Goal: Find specific page/section: Find specific page/section

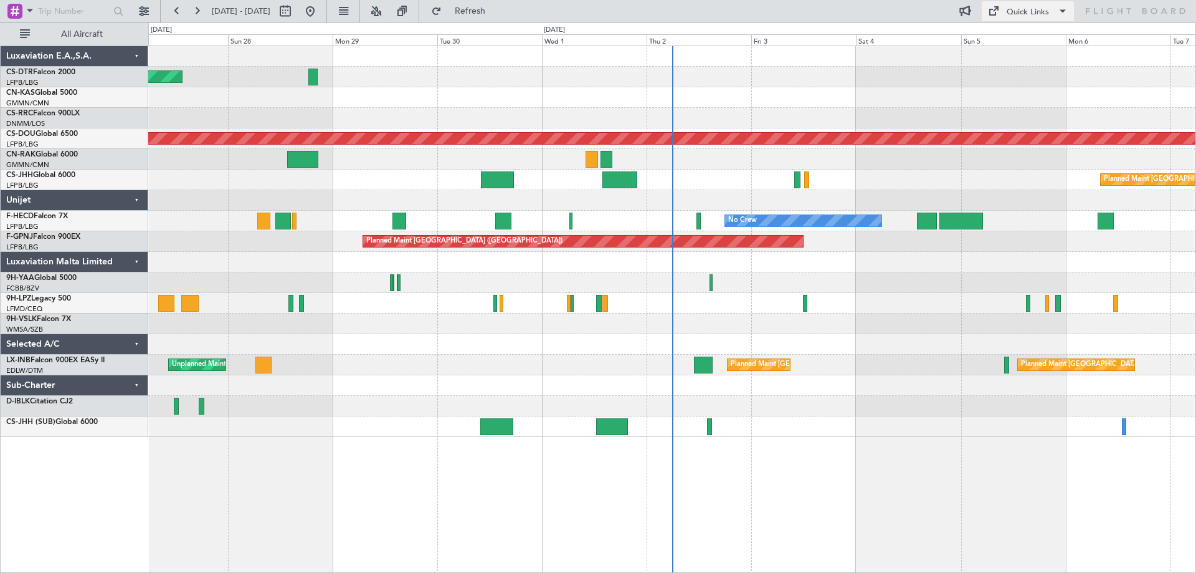
click at [1062, 11] on span at bounding box center [1062, 11] width 15 height 15
click at [930, 277] on div at bounding box center [598, 286] width 1196 height 573
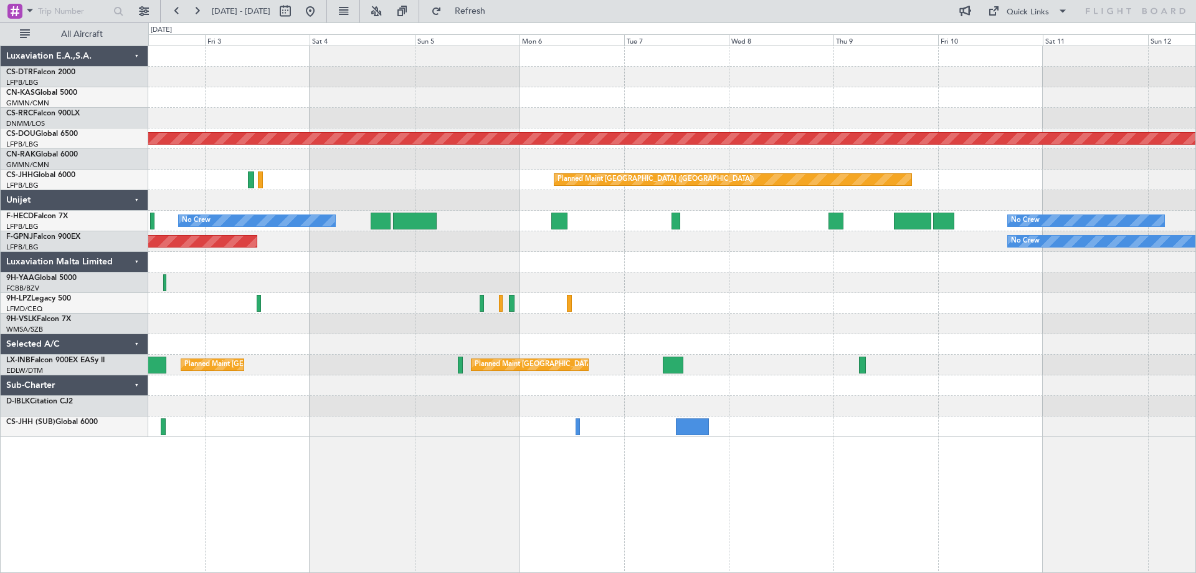
click at [486, 259] on div "Planned Maint London ([GEOGRAPHIC_DATA]) Planned Maint [GEOGRAPHIC_DATA] ([GEOG…" at bounding box center [671, 241] width 1047 height 391
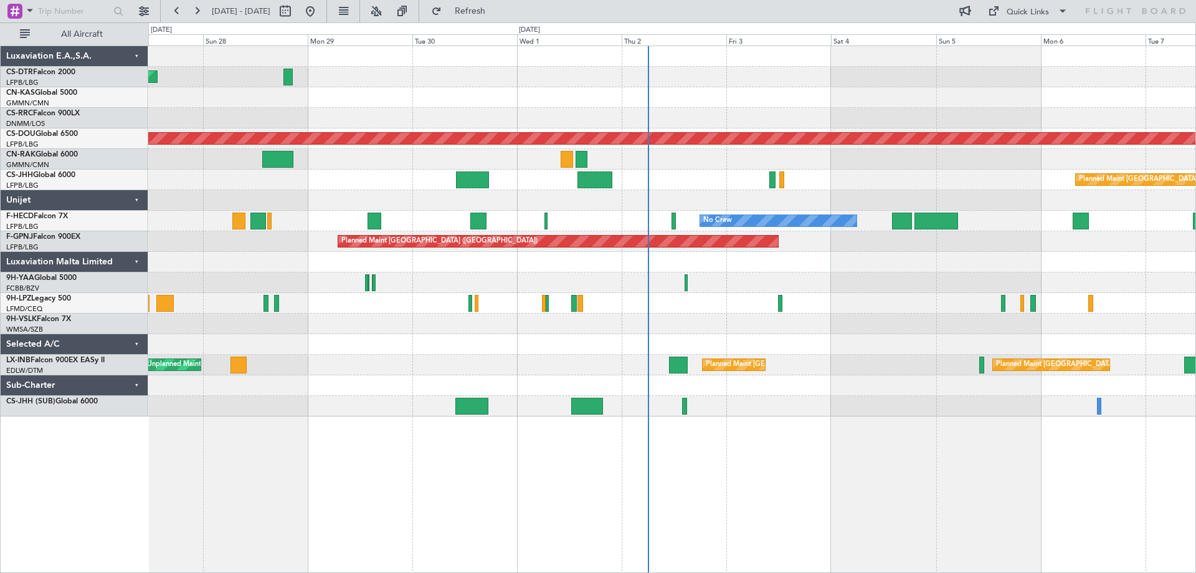
click at [941, 345] on div at bounding box center [671, 344] width 1047 height 21
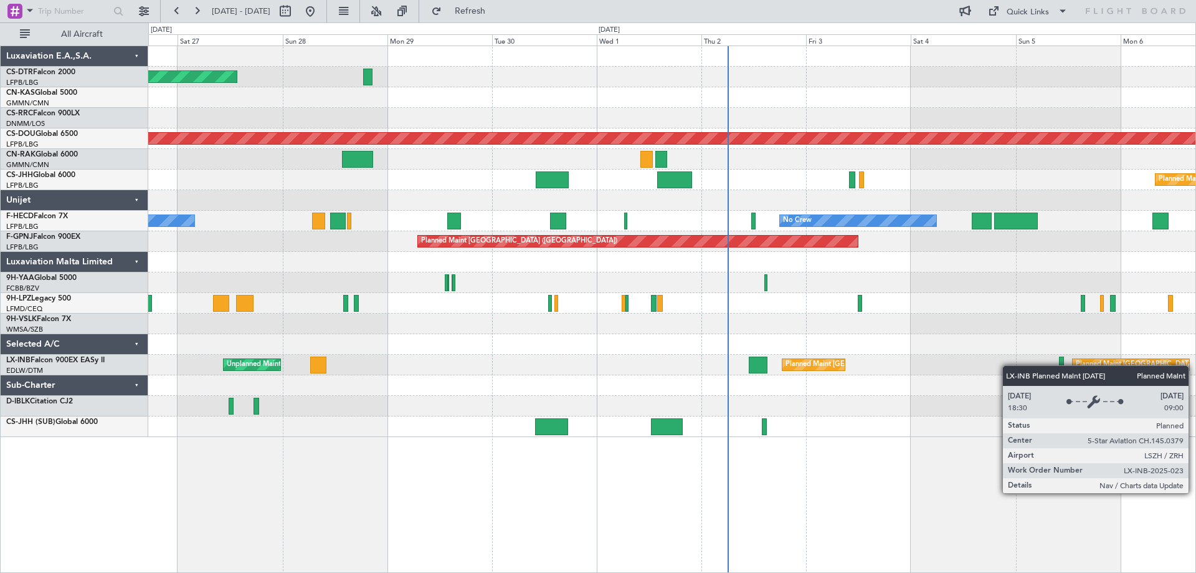
click at [811, 363] on div "Planned Maint [GEOGRAPHIC_DATA]" at bounding box center [845, 364] width 119 height 19
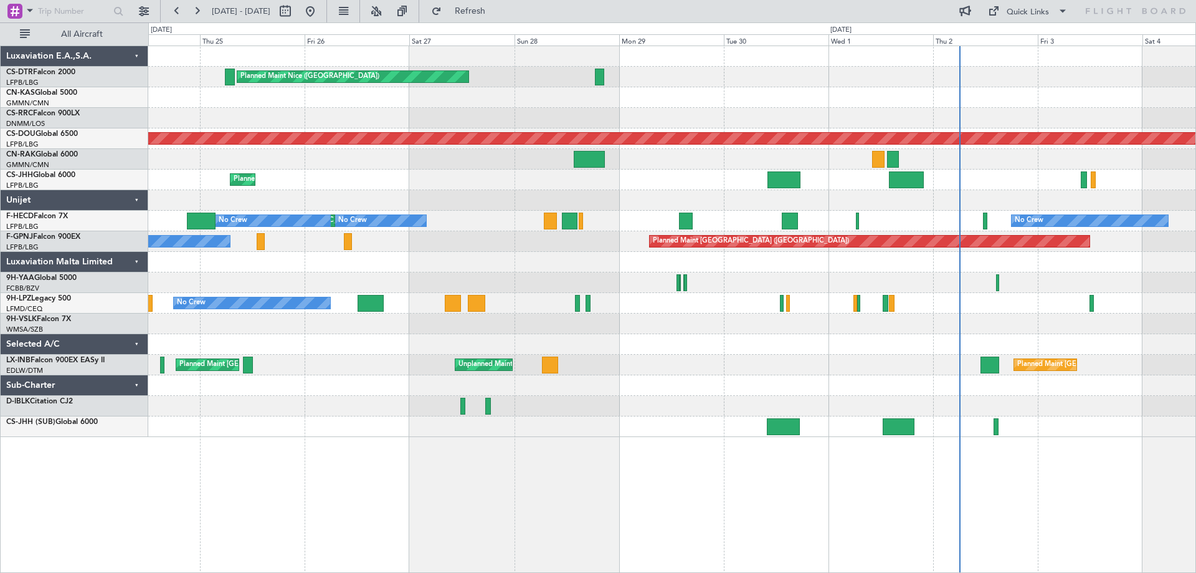
click at [936, 383] on div at bounding box center [671, 385] width 1047 height 21
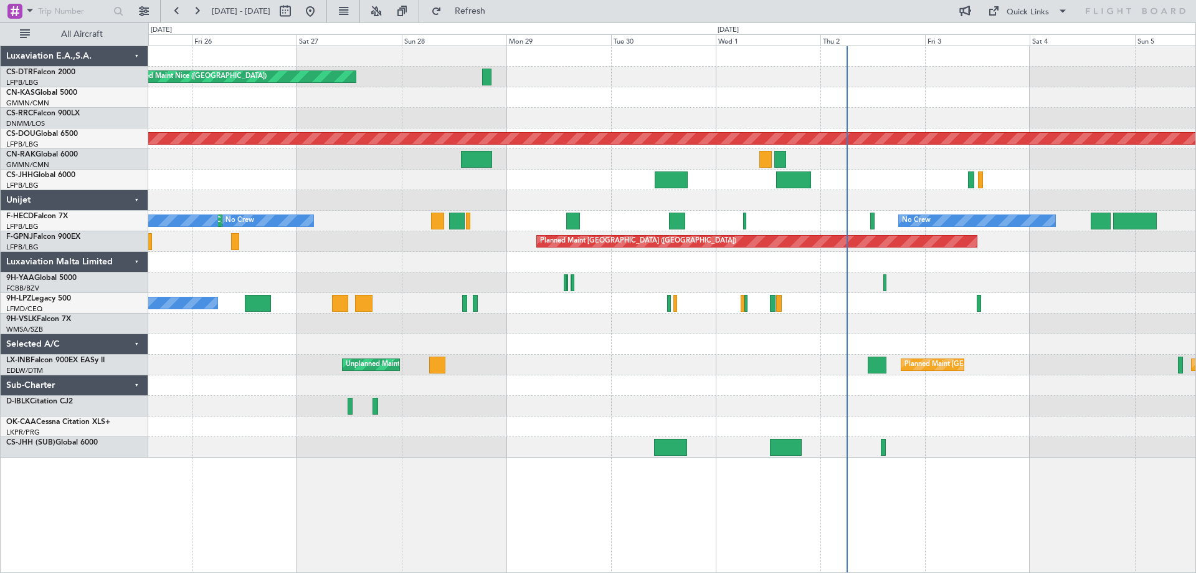
click at [835, 356] on div "Planned Maint [GEOGRAPHIC_DATA] Unplanned Maint [GEOGRAPHIC_DATA] ([GEOGRAPHIC_…" at bounding box center [671, 364] width 1047 height 21
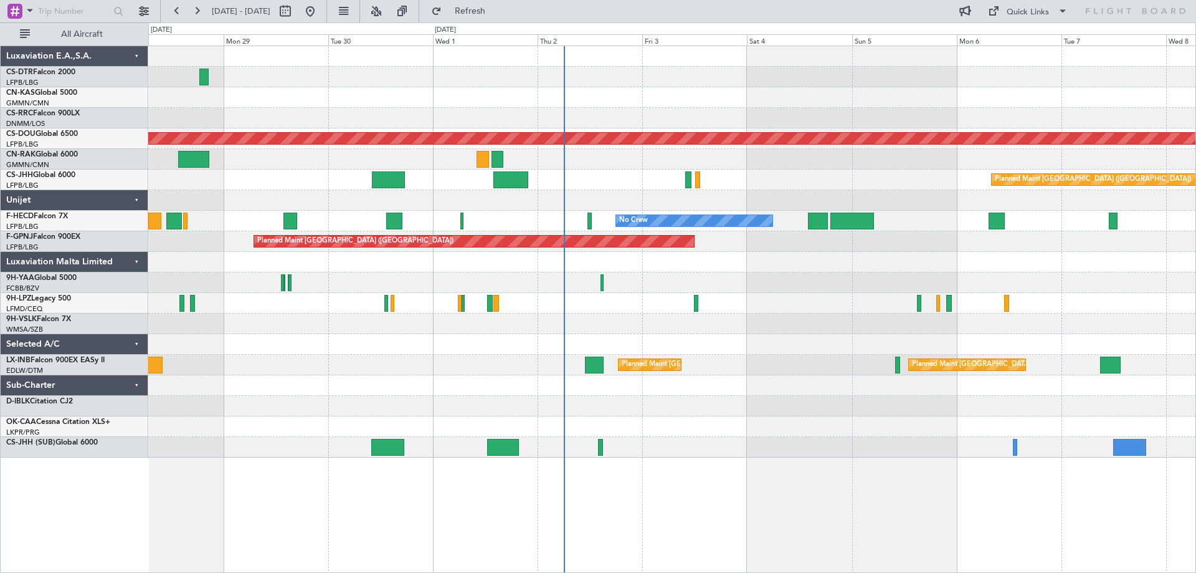
click at [788, 320] on div "Planned Maint Nice ([GEOGRAPHIC_DATA]) Planned Maint [GEOGRAPHIC_DATA] ([GEOGRA…" at bounding box center [671, 251] width 1047 height 411
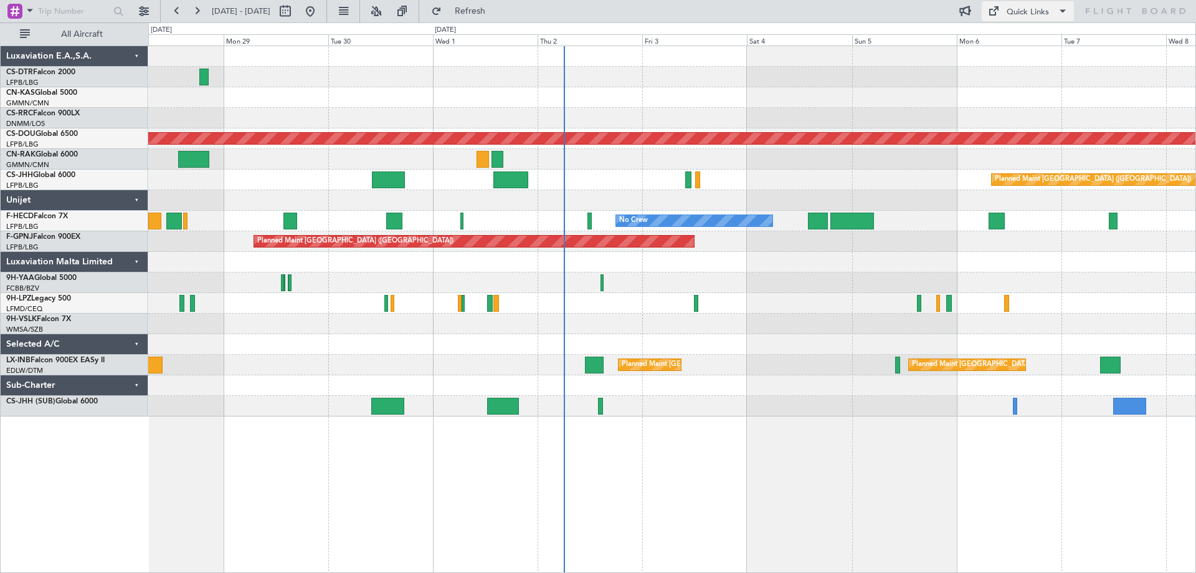
click at [1059, 9] on span at bounding box center [1062, 11] width 15 height 15
click at [956, 107] on div at bounding box center [598, 286] width 1196 height 573
click at [1056, 6] on span at bounding box center [1062, 11] width 15 height 15
click at [1015, 42] on button "Trip Builder" at bounding box center [1028, 41] width 93 height 30
